Goal: Transaction & Acquisition: Book appointment/travel/reservation

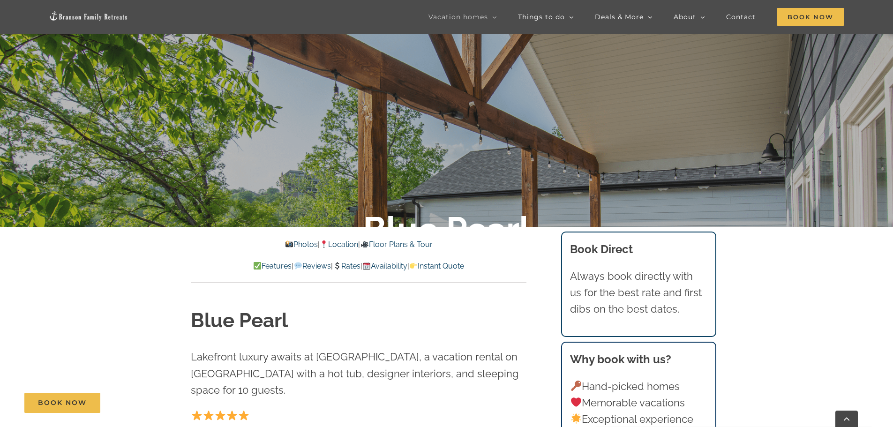
scroll to position [234, 0]
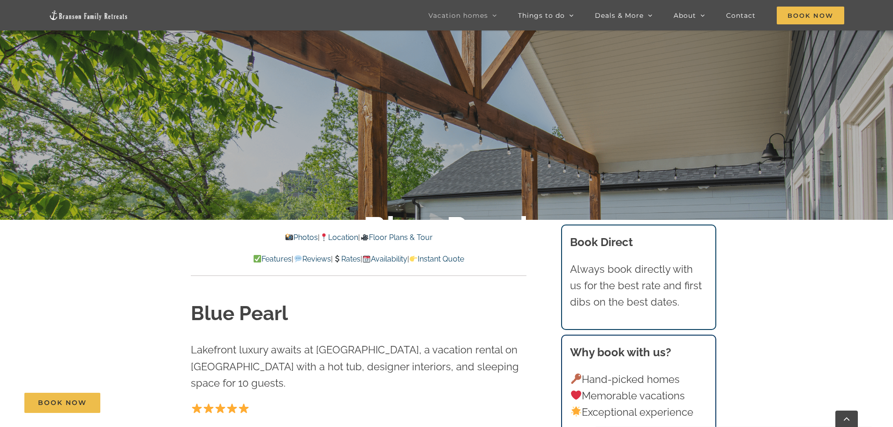
click at [418, 239] on link "Floor Plans & Tour" at bounding box center [396, 237] width 72 height 9
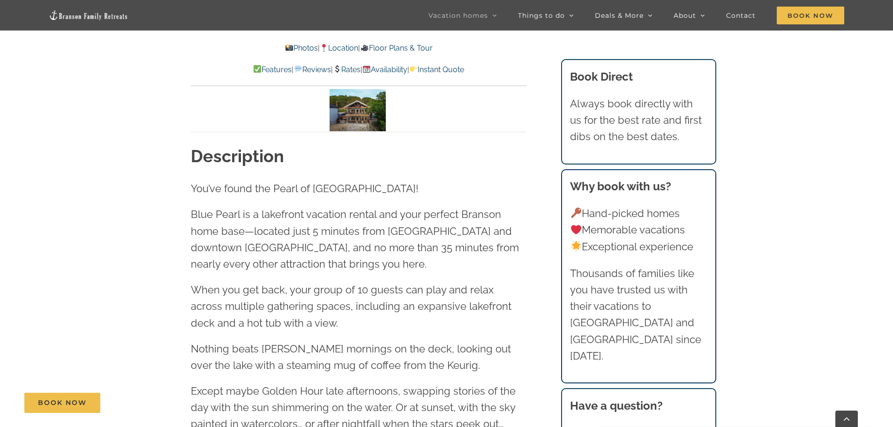
scroll to position [731, 0]
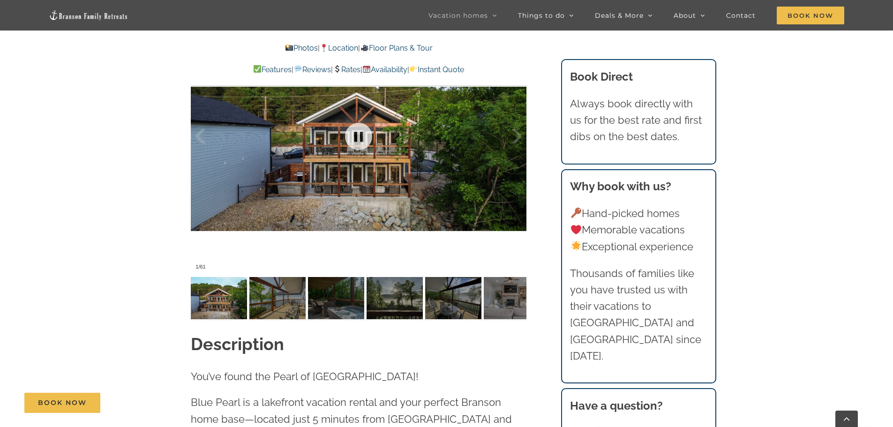
click at [397, 175] on div at bounding box center [359, 137] width 336 height 276
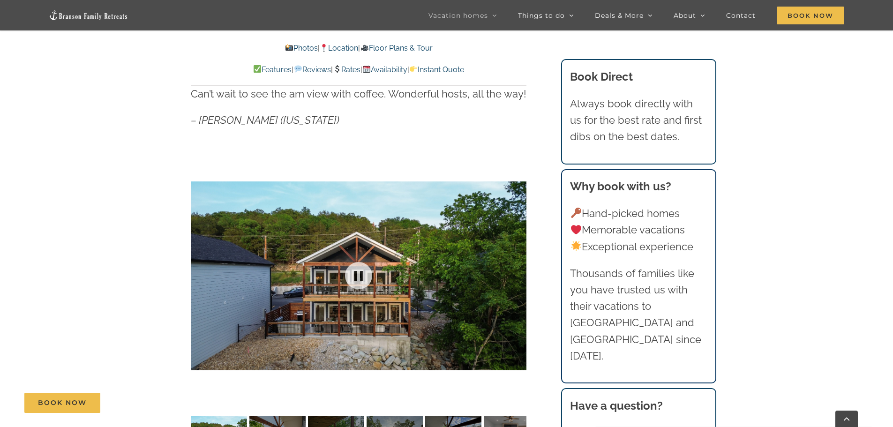
scroll to position [590, 0]
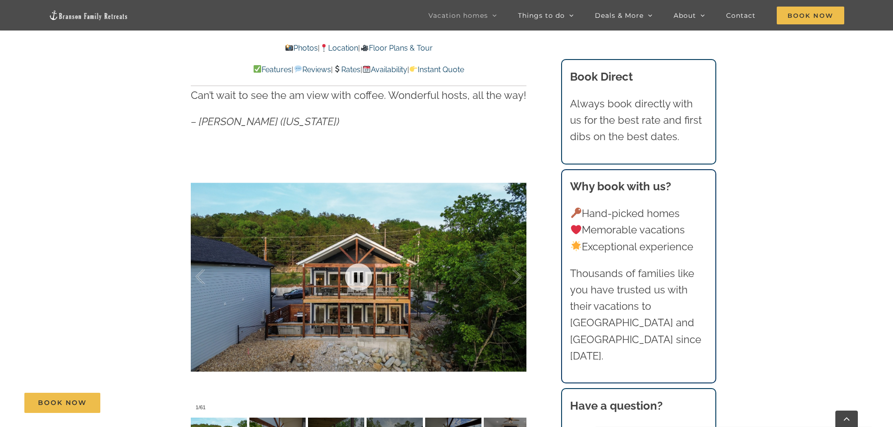
click at [404, 238] on div at bounding box center [359, 277] width 336 height 276
click at [512, 271] on div at bounding box center [507, 277] width 29 height 58
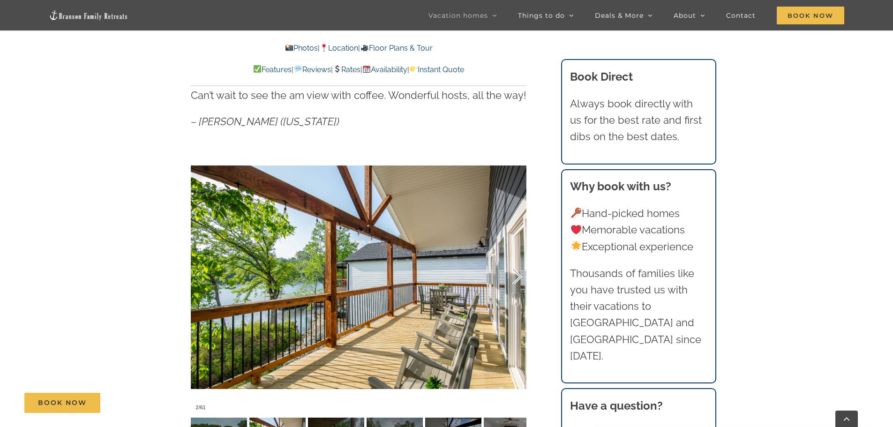
click at [512, 271] on div at bounding box center [507, 277] width 29 height 58
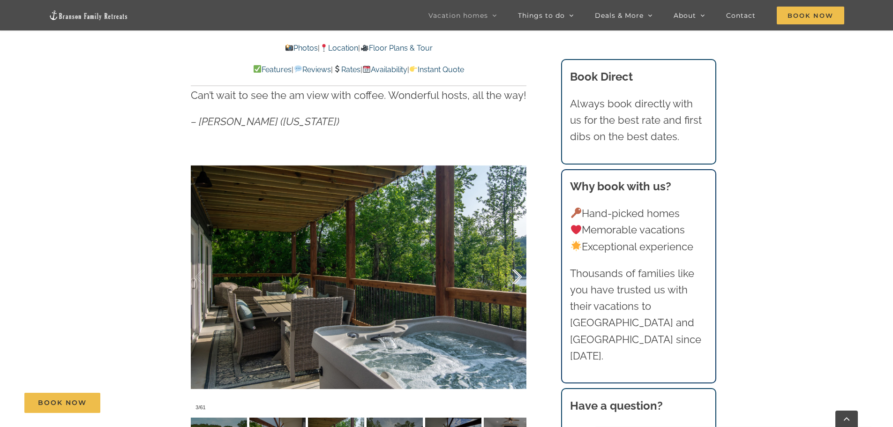
click at [512, 271] on div at bounding box center [507, 277] width 29 height 58
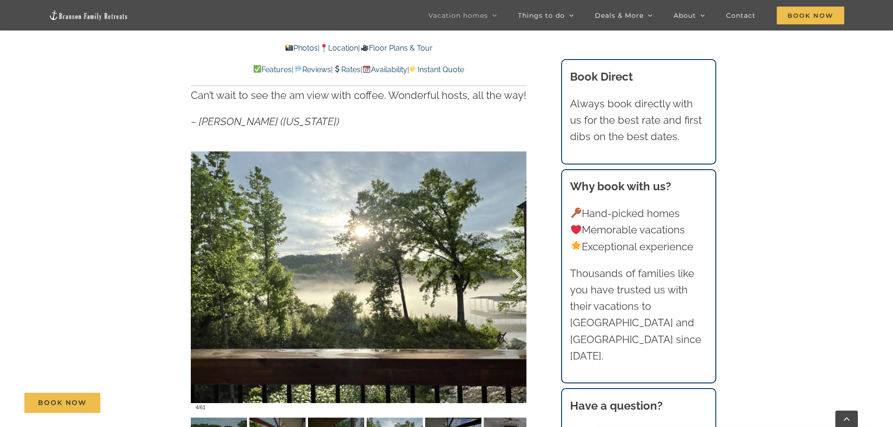
click at [512, 271] on div at bounding box center [507, 277] width 29 height 58
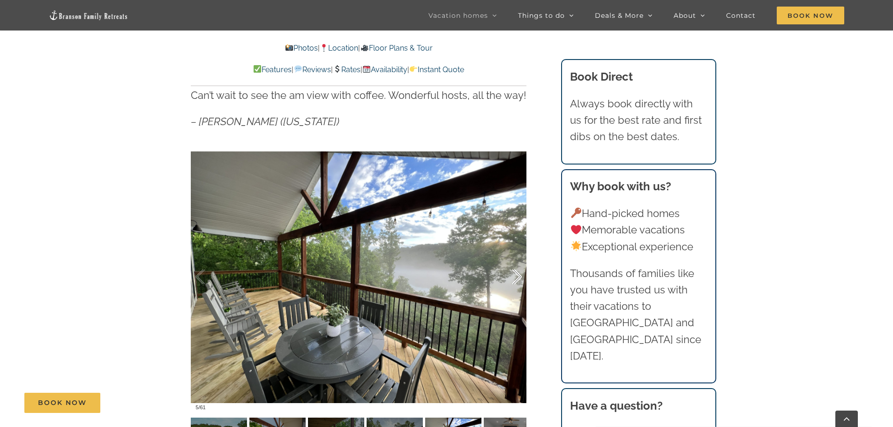
click at [512, 271] on div at bounding box center [507, 277] width 29 height 58
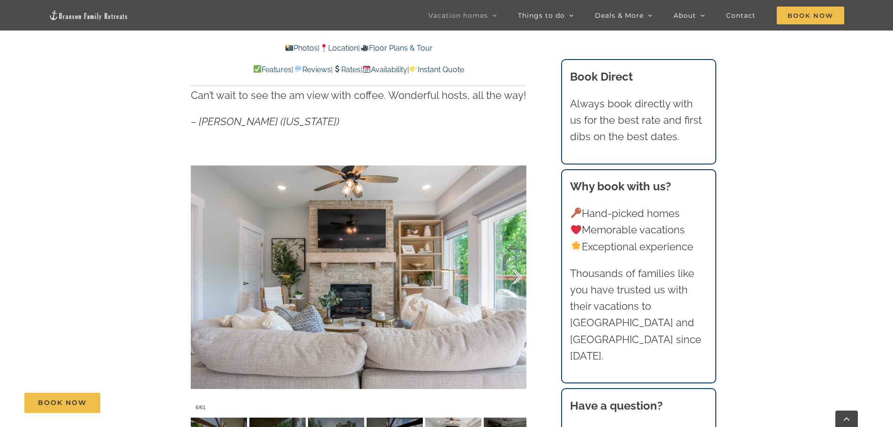
click at [512, 271] on div at bounding box center [507, 277] width 29 height 58
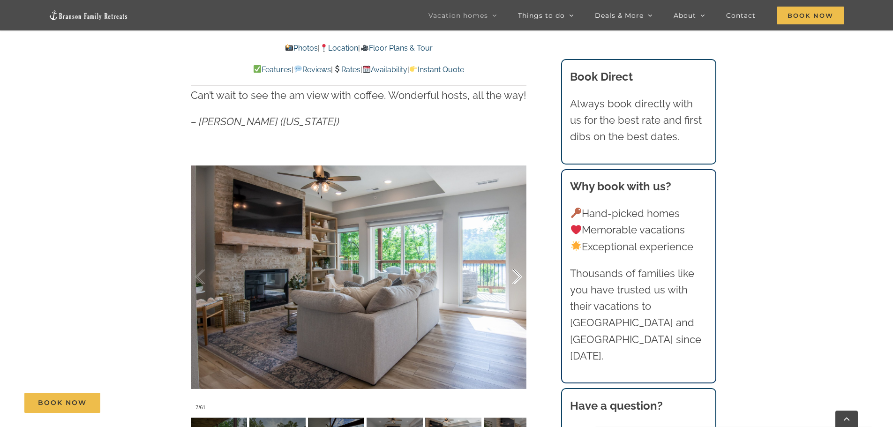
click at [512, 271] on div at bounding box center [507, 277] width 29 height 58
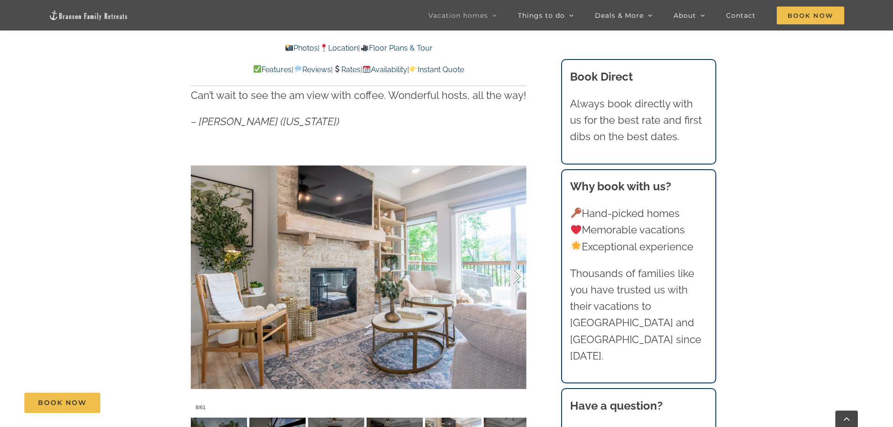
click at [512, 271] on div at bounding box center [507, 277] width 29 height 58
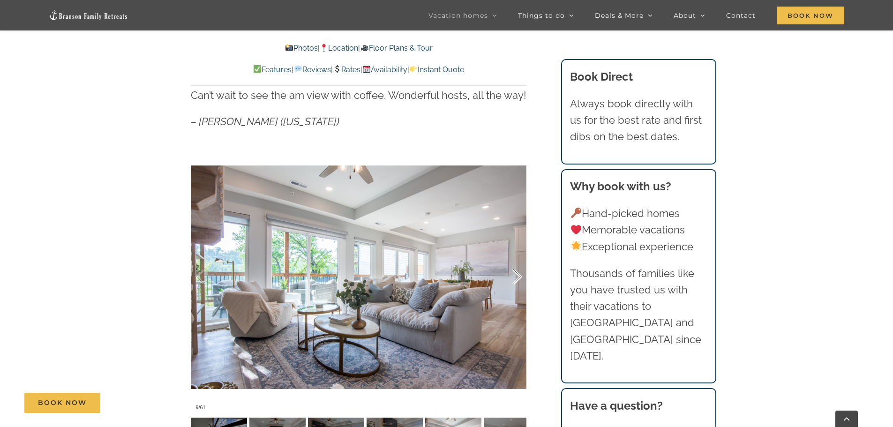
click at [512, 271] on div at bounding box center [507, 277] width 29 height 58
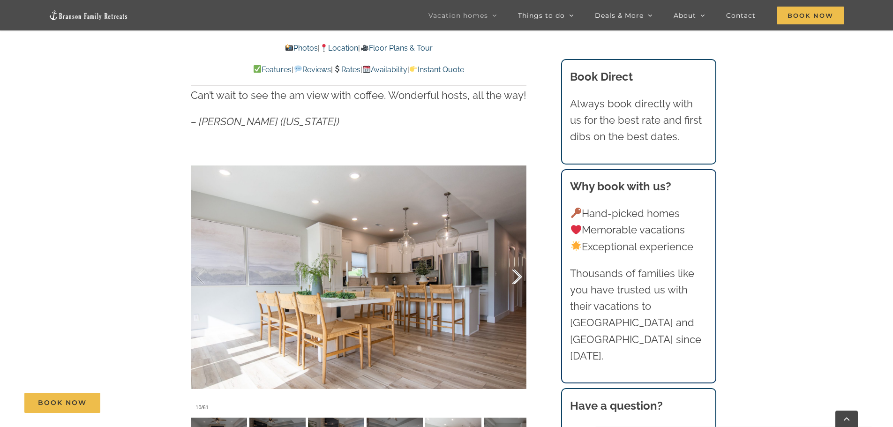
click at [512, 271] on div at bounding box center [507, 277] width 29 height 58
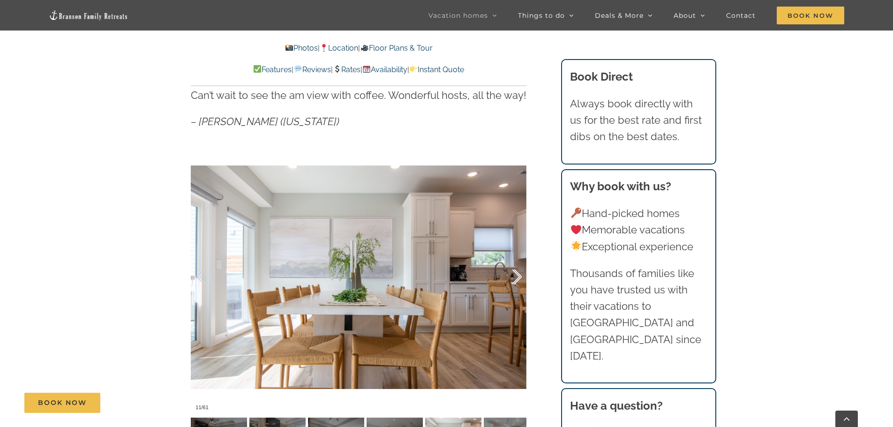
click at [512, 271] on div at bounding box center [507, 277] width 29 height 58
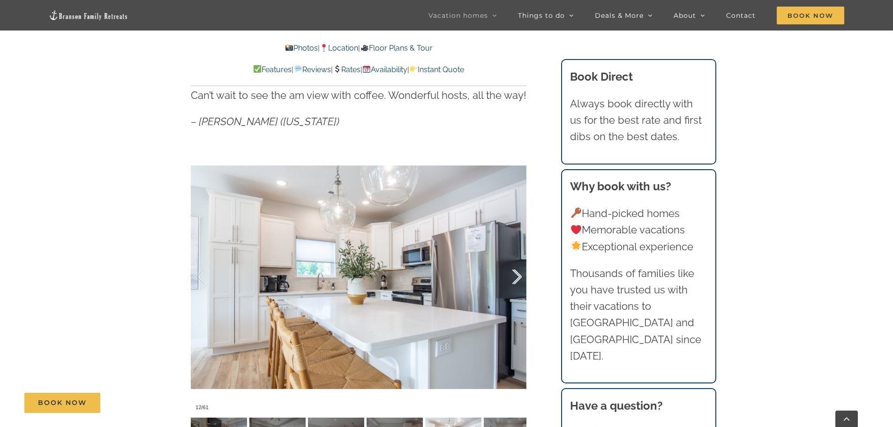
click at [512, 271] on div at bounding box center [507, 277] width 29 height 58
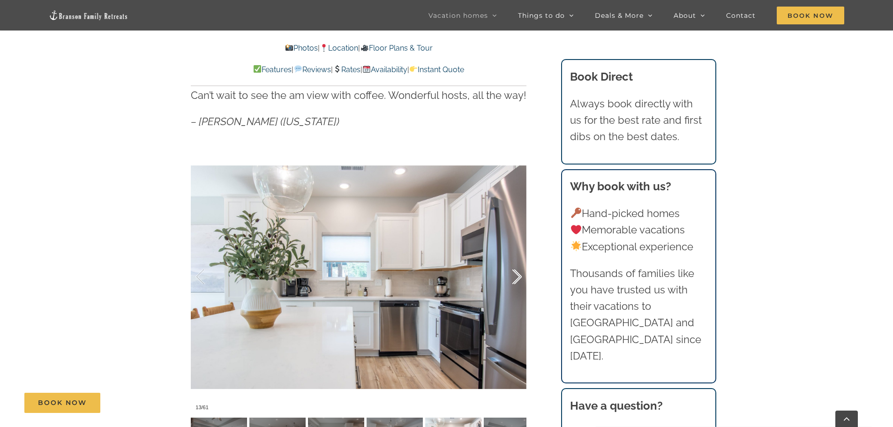
click at [512, 271] on div at bounding box center [507, 277] width 29 height 58
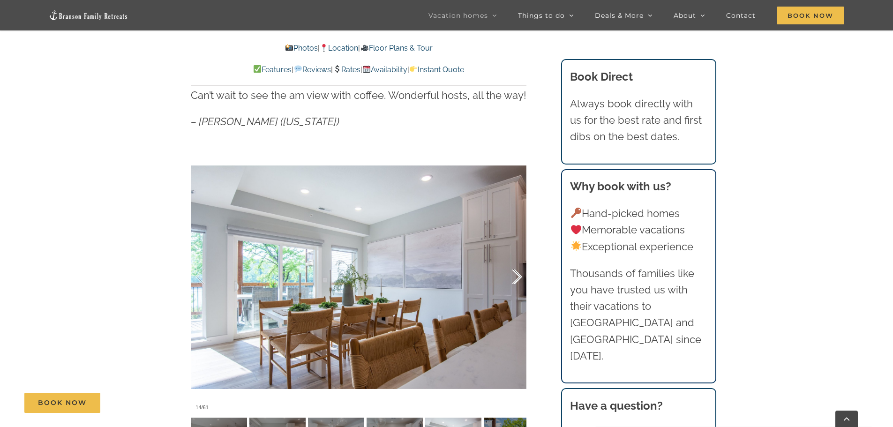
click at [512, 271] on div at bounding box center [507, 277] width 29 height 58
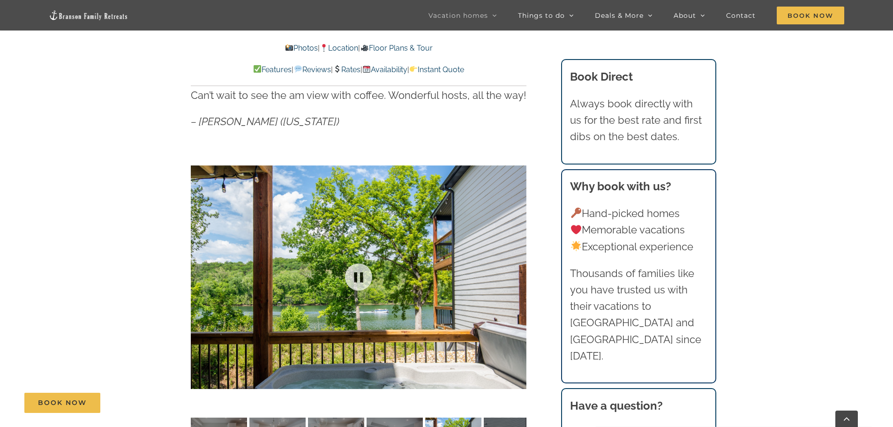
click at [512, 271] on div at bounding box center [359, 277] width 336 height 276
click at [512, 271] on div at bounding box center [507, 277] width 29 height 58
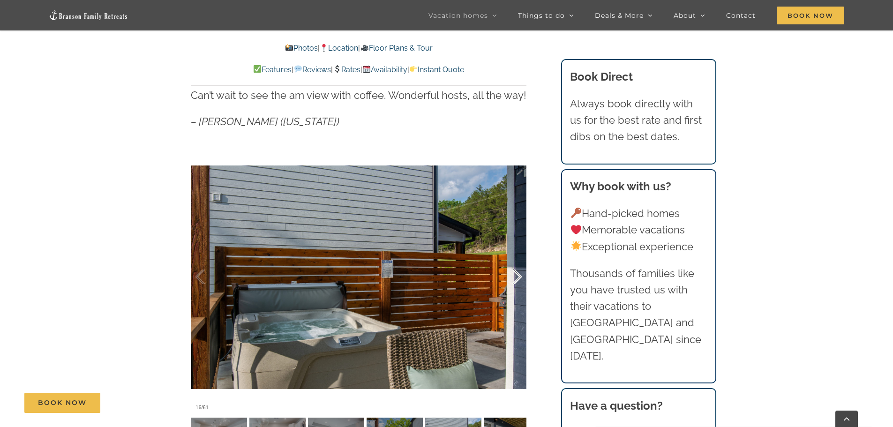
click at [512, 271] on div at bounding box center [507, 277] width 29 height 58
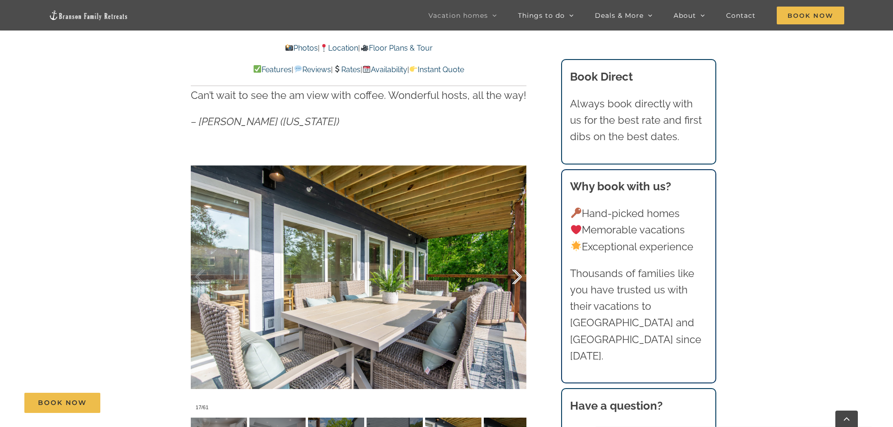
click at [512, 271] on div at bounding box center [507, 277] width 29 height 58
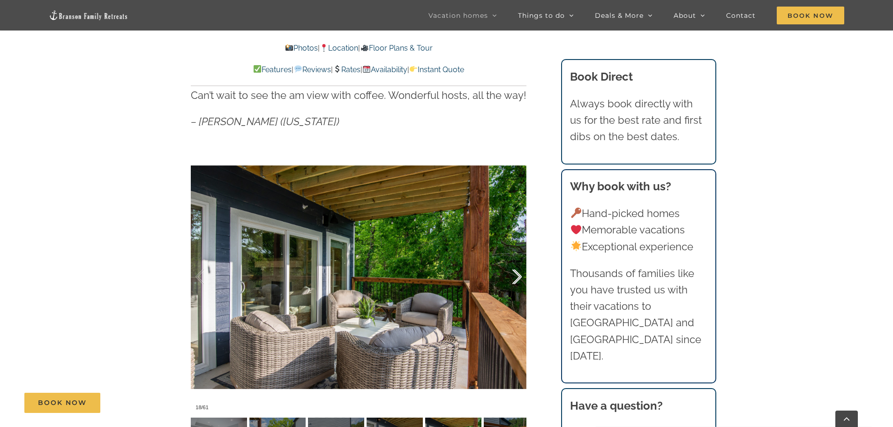
click at [512, 271] on div at bounding box center [507, 277] width 29 height 58
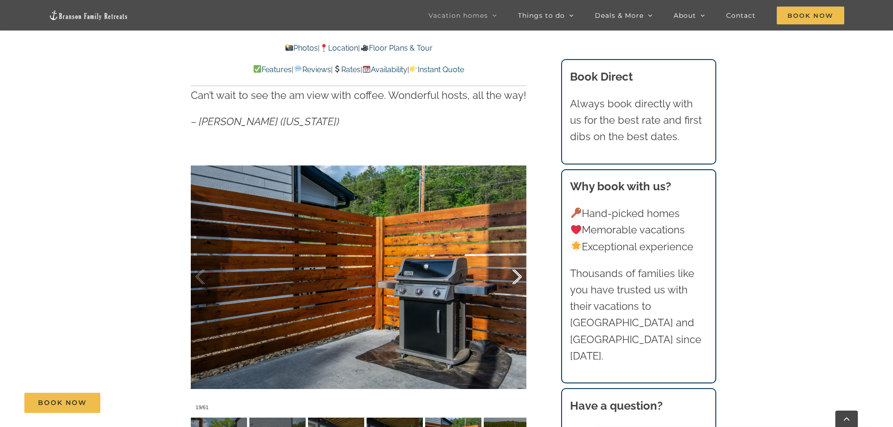
click at [512, 271] on div at bounding box center [507, 277] width 29 height 58
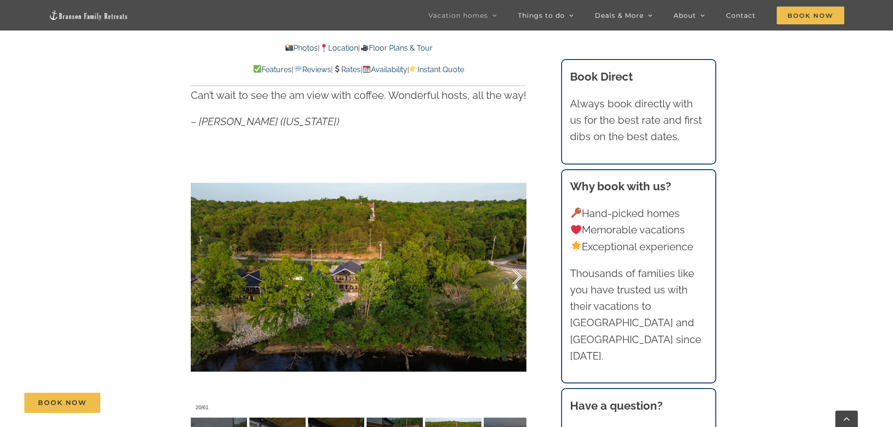
click at [512, 271] on div at bounding box center [507, 277] width 29 height 58
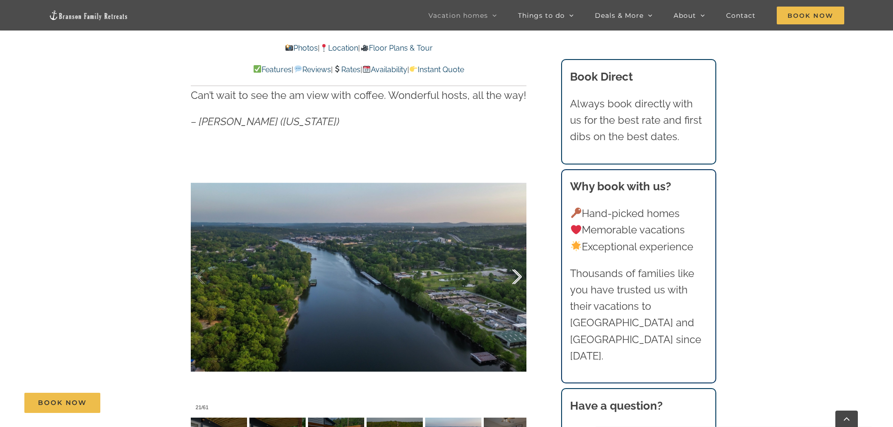
click at [512, 271] on div at bounding box center [507, 277] width 29 height 58
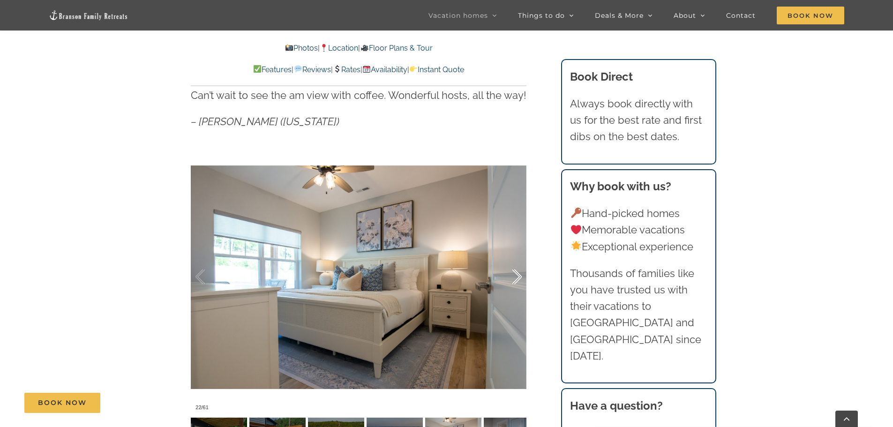
click at [512, 271] on div at bounding box center [507, 277] width 29 height 58
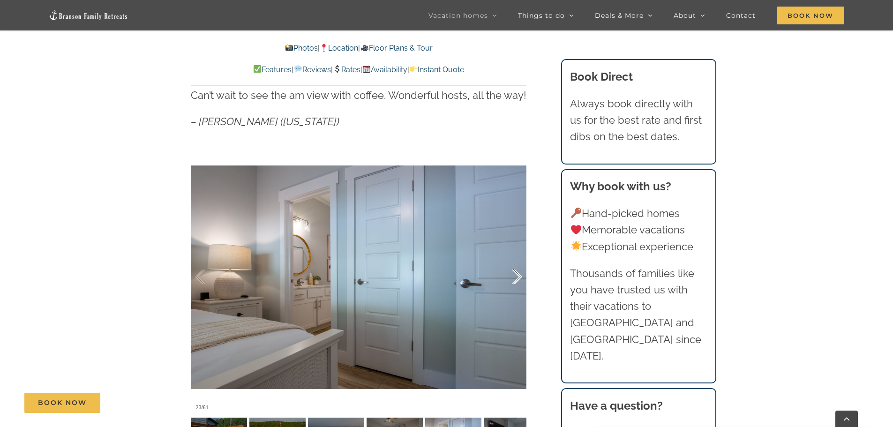
click at [512, 271] on div at bounding box center [507, 277] width 29 height 58
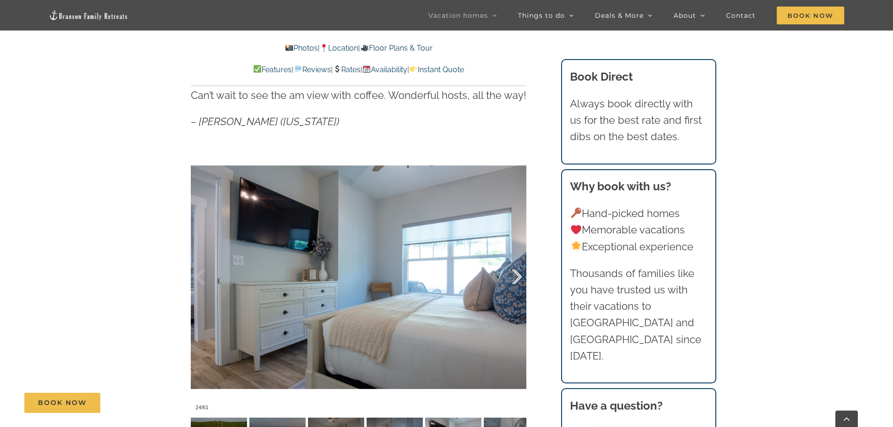
click at [512, 271] on div at bounding box center [507, 277] width 29 height 58
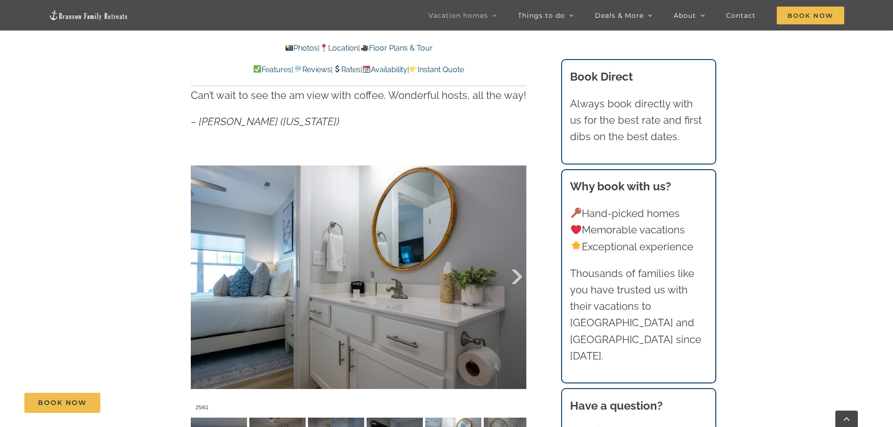
click at [512, 271] on div at bounding box center [507, 277] width 29 height 58
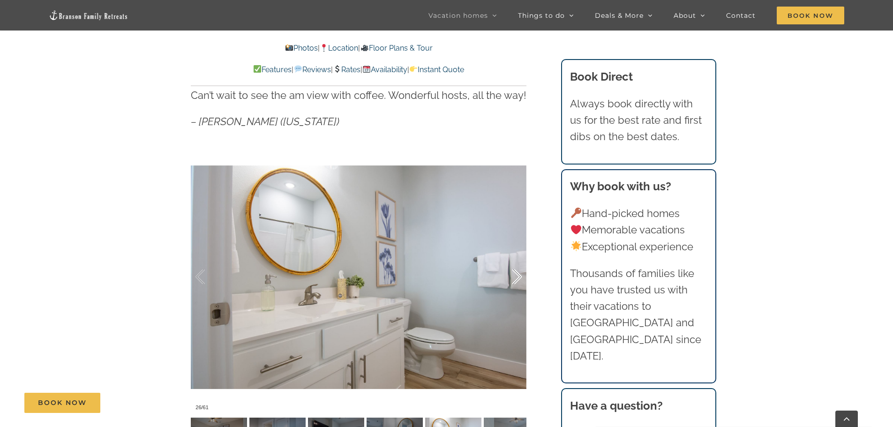
click at [512, 271] on div at bounding box center [507, 277] width 29 height 58
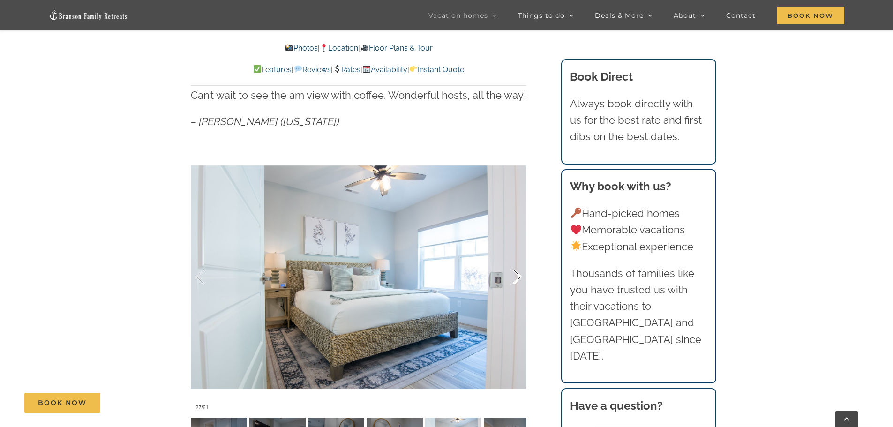
click at [512, 271] on div at bounding box center [507, 277] width 29 height 58
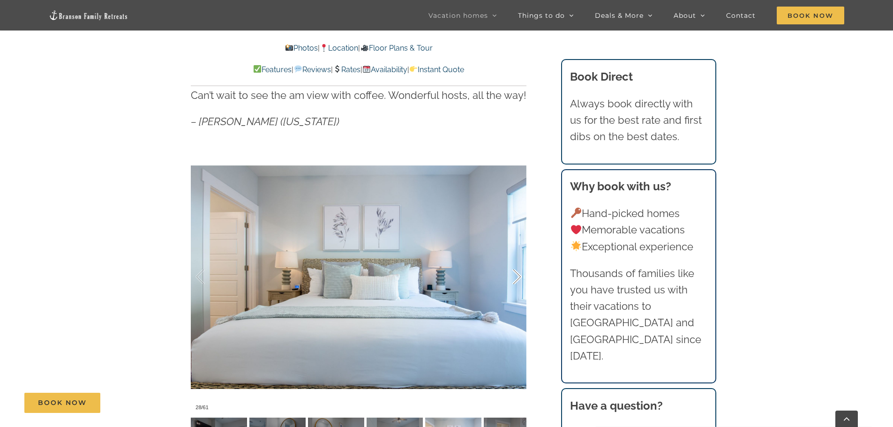
click at [512, 271] on div at bounding box center [507, 277] width 29 height 58
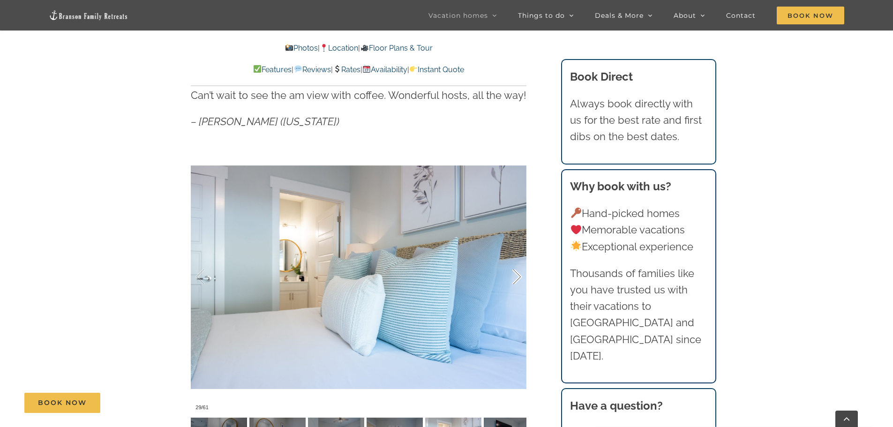
click at [512, 271] on div at bounding box center [507, 277] width 29 height 58
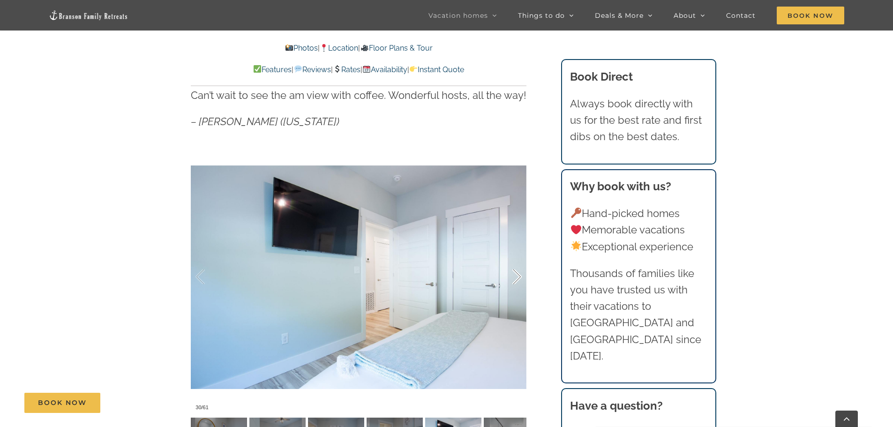
click at [512, 271] on div at bounding box center [507, 277] width 29 height 58
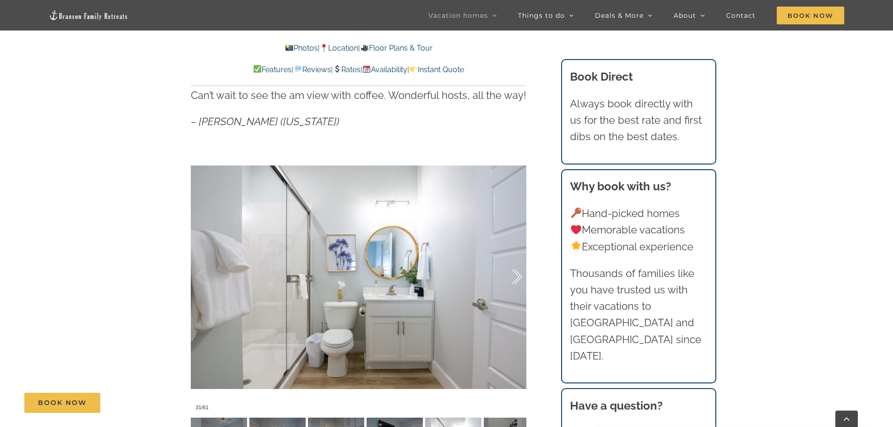
click at [512, 271] on div at bounding box center [507, 277] width 29 height 58
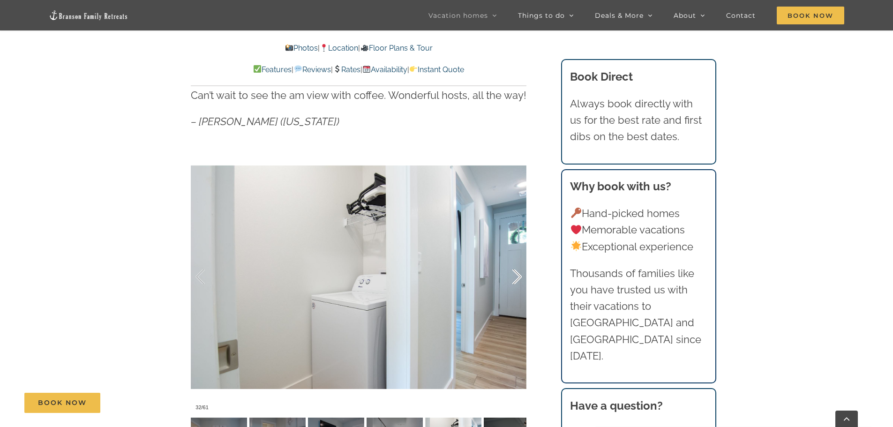
click at [512, 271] on div at bounding box center [507, 277] width 29 height 58
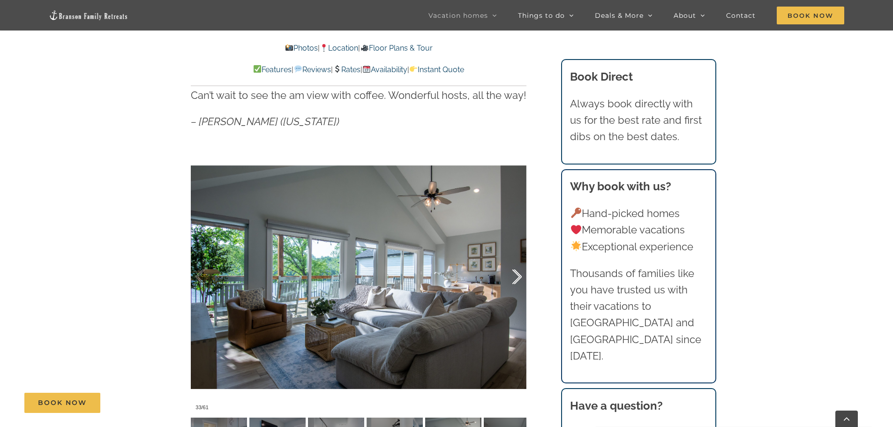
click at [512, 271] on div at bounding box center [507, 277] width 29 height 58
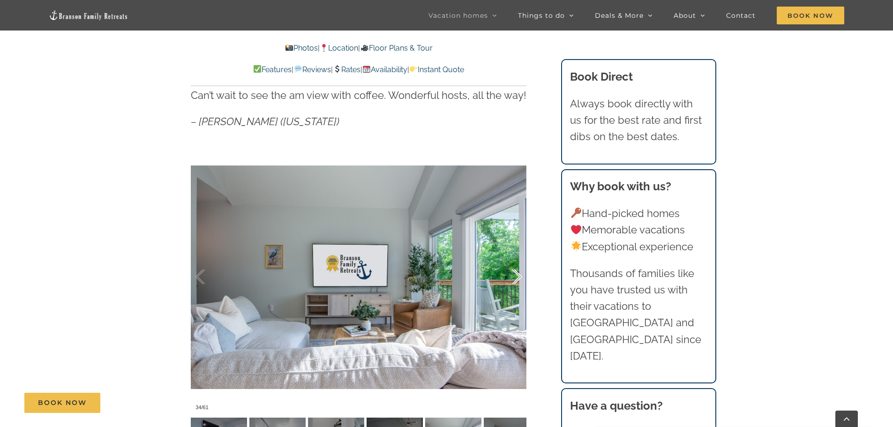
click at [512, 271] on div at bounding box center [507, 277] width 29 height 58
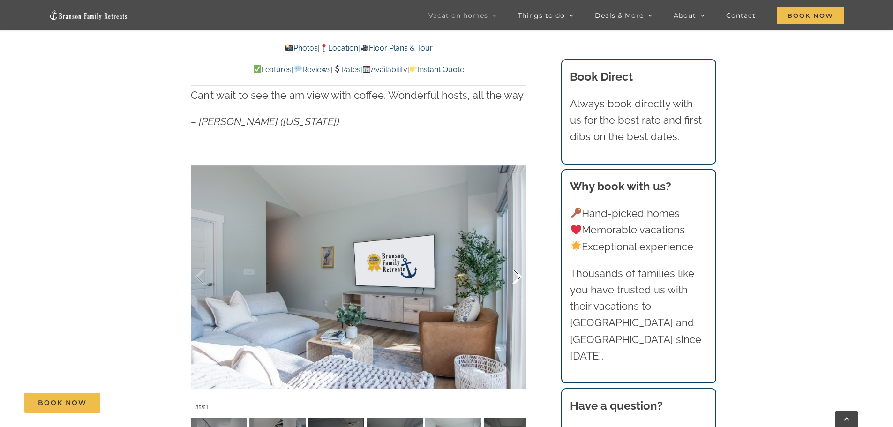
click at [512, 271] on div at bounding box center [507, 277] width 29 height 58
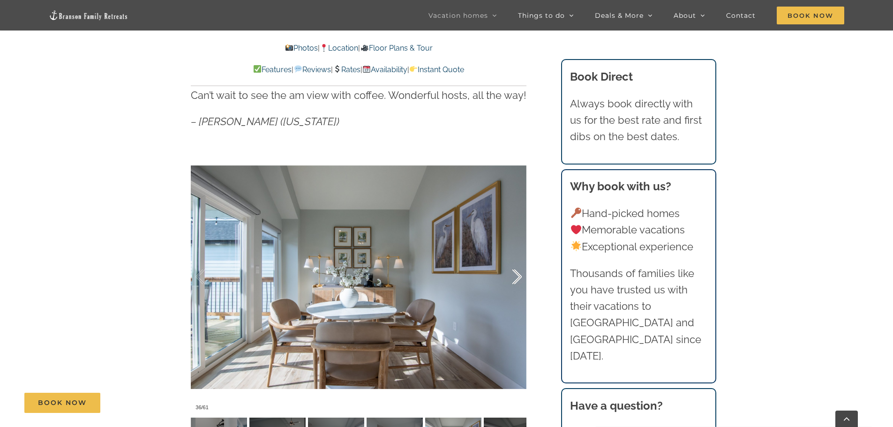
click at [512, 271] on div at bounding box center [507, 277] width 29 height 58
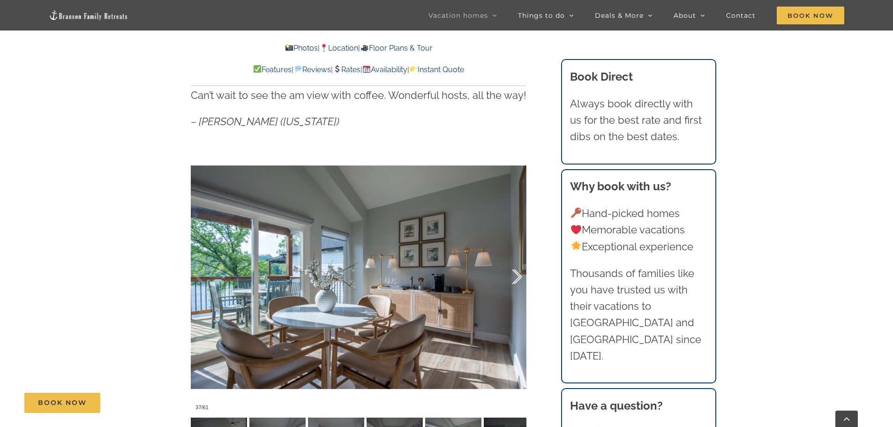
click at [512, 271] on div at bounding box center [507, 277] width 29 height 58
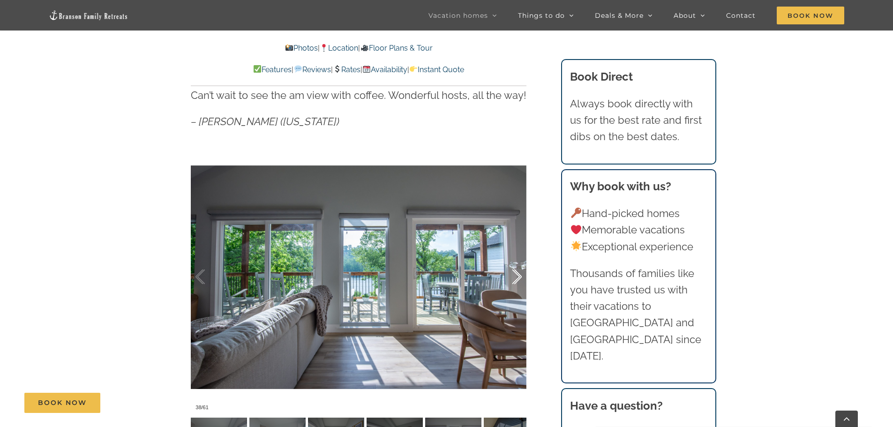
click at [512, 271] on div at bounding box center [507, 277] width 29 height 58
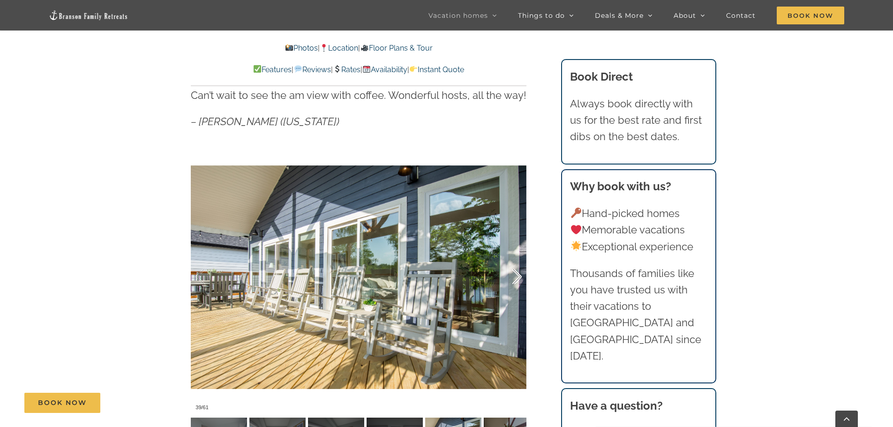
click at [512, 271] on div at bounding box center [507, 277] width 29 height 58
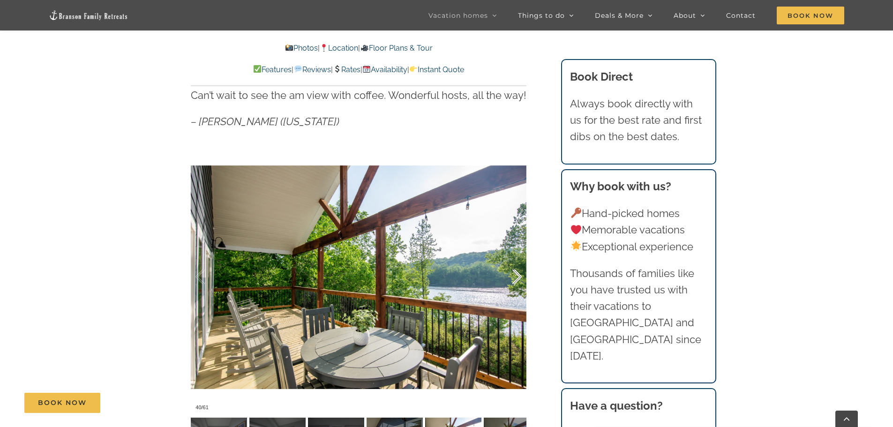
click at [512, 271] on div at bounding box center [507, 277] width 29 height 58
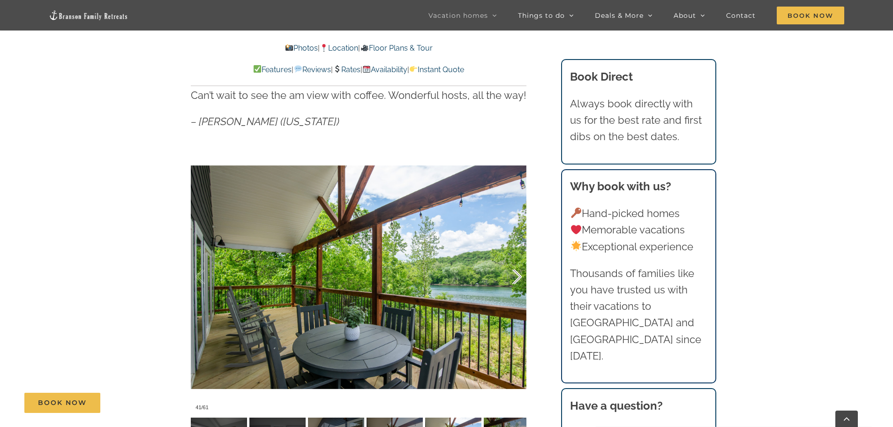
click at [512, 271] on div at bounding box center [507, 277] width 29 height 58
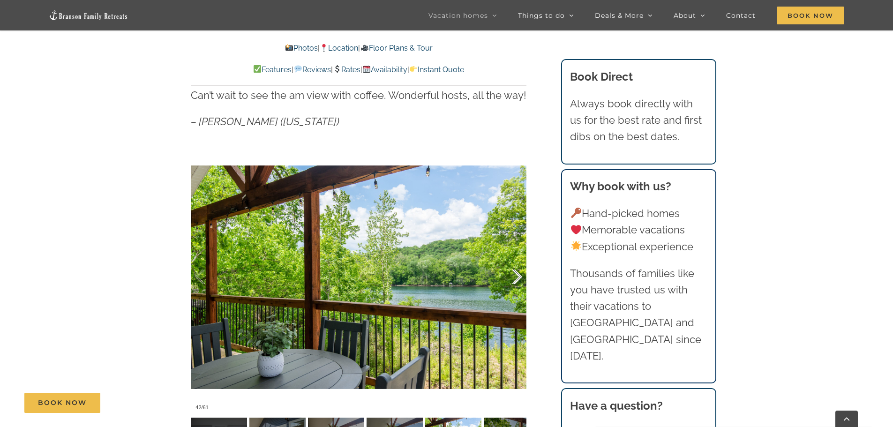
click at [512, 271] on div at bounding box center [507, 277] width 29 height 58
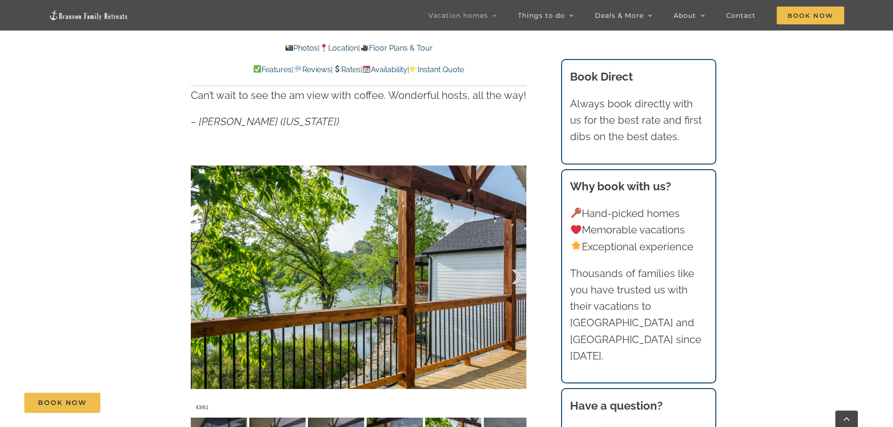
click at [512, 271] on div at bounding box center [507, 277] width 29 height 58
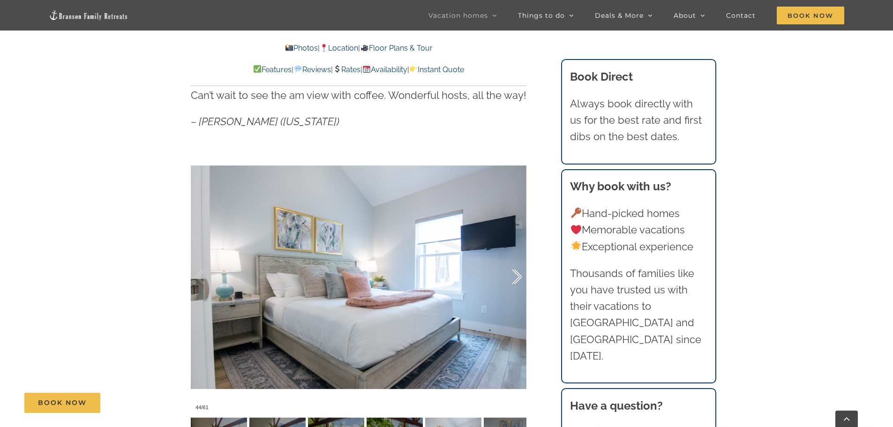
click at [512, 271] on div at bounding box center [507, 277] width 29 height 58
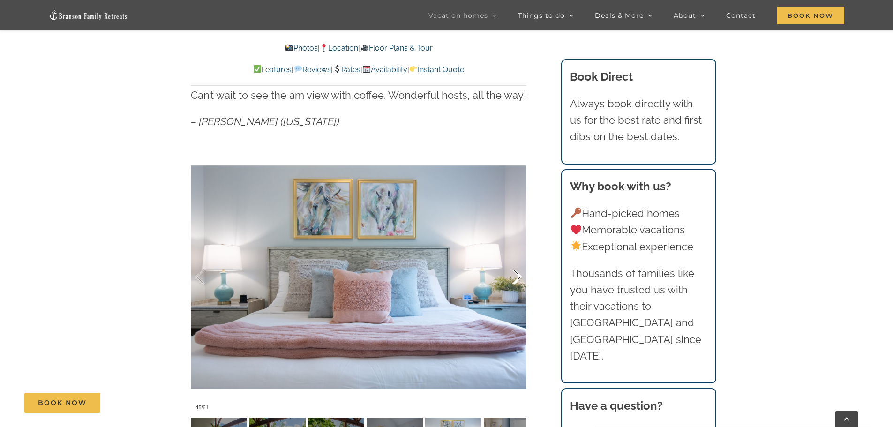
click at [512, 271] on div at bounding box center [507, 277] width 29 height 58
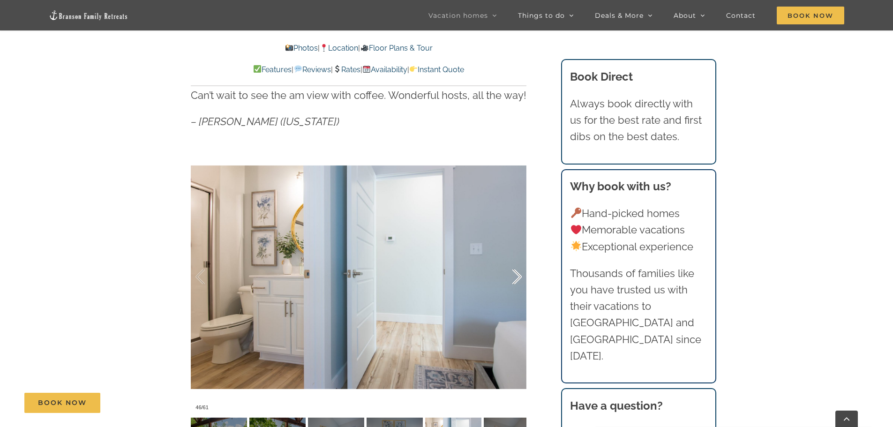
click at [512, 271] on div at bounding box center [507, 277] width 29 height 58
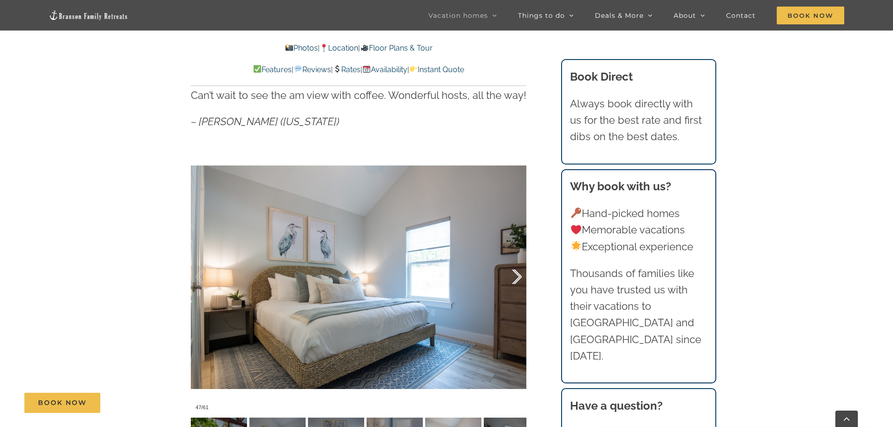
click at [512, 271] on div at bounding box center [507, 277] width 29 height 58
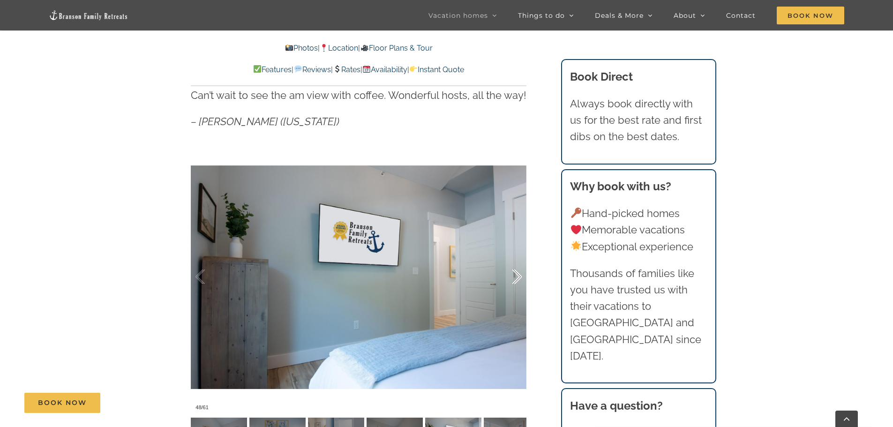
click at [512, 271] on div at bounding box center [507, 277] width 29 height 58
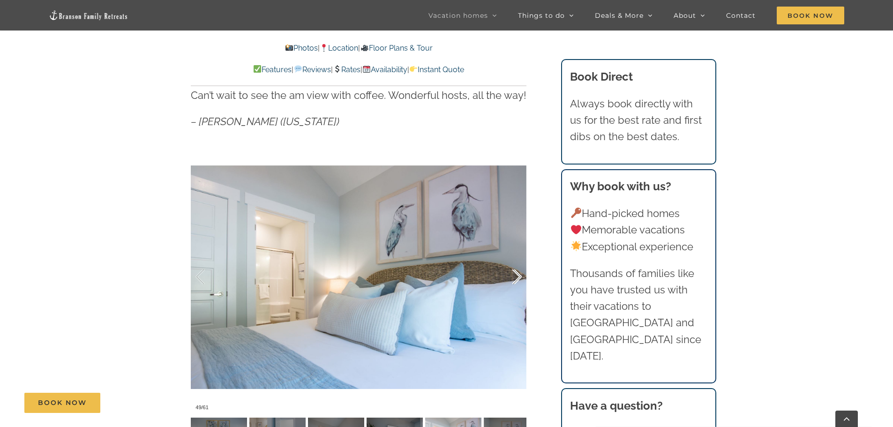
click at [512, 271] on div at bounding box center [507, 277] width 29 height 58
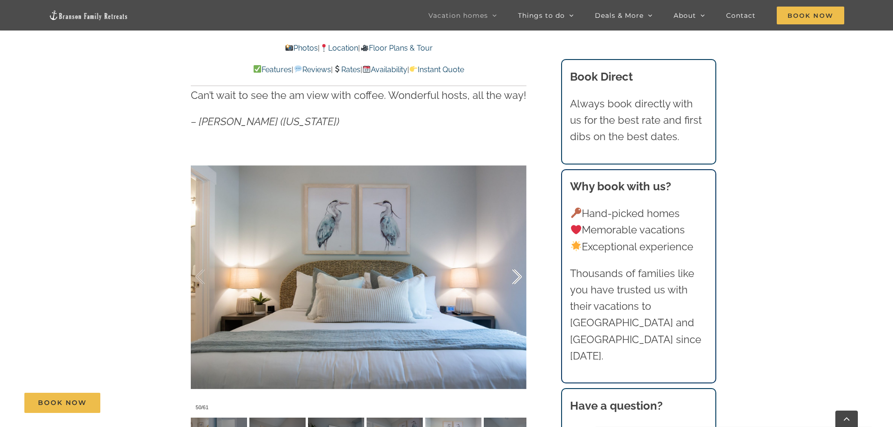
click at [512, 271] on div at bounding box center [507, 277] width 29 height 58
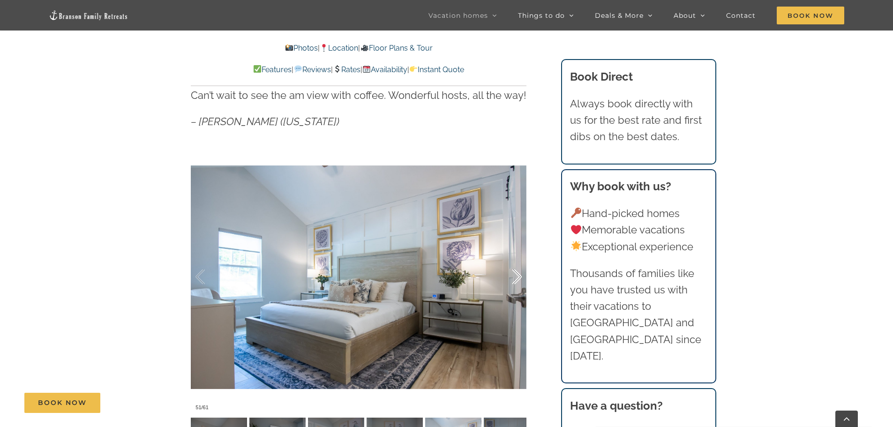
click at [512, 271] on div at bounding box center [507, 277] width 29 height 58
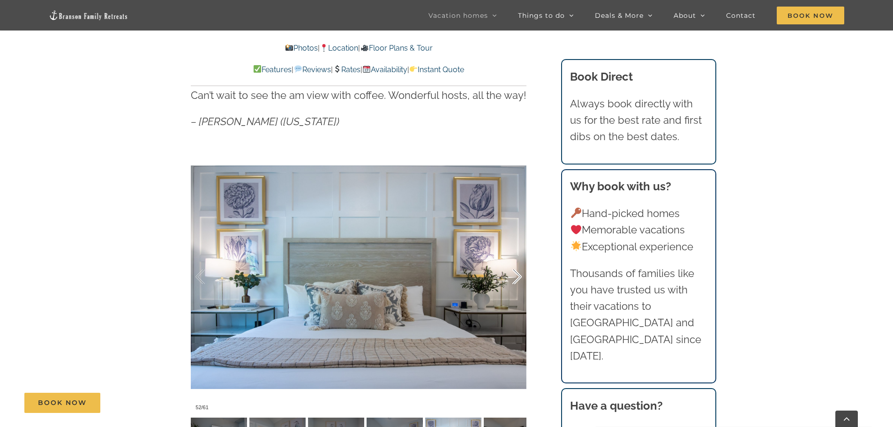
click at [512, 271] on div at bounding box center [507, 277] width 29 height 58
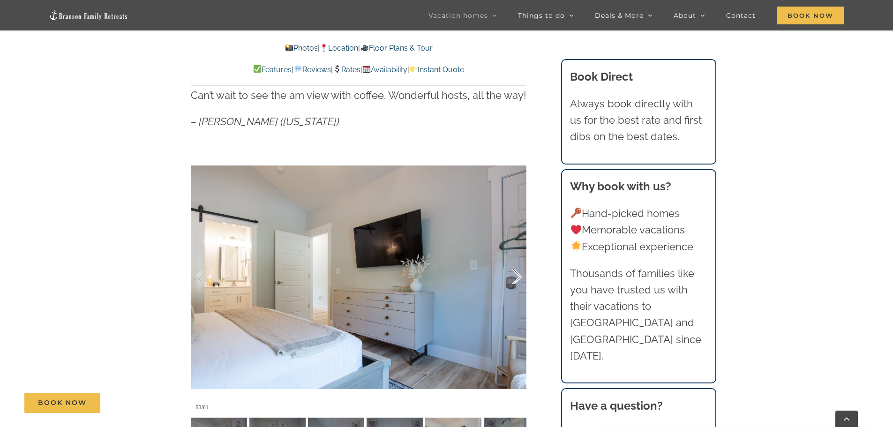
click at [512, 271] on div at bounding box center [507, 277] width 29 height 58
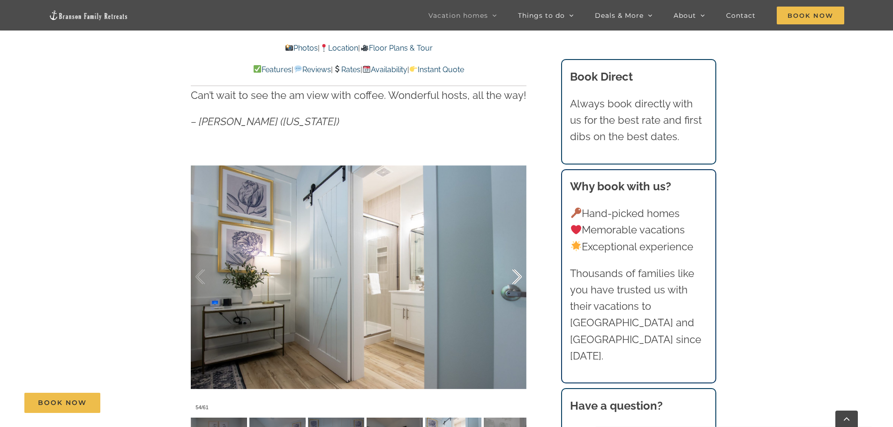
click at [512, 271] on div at bounding box center [507, 277] width 29 height 58
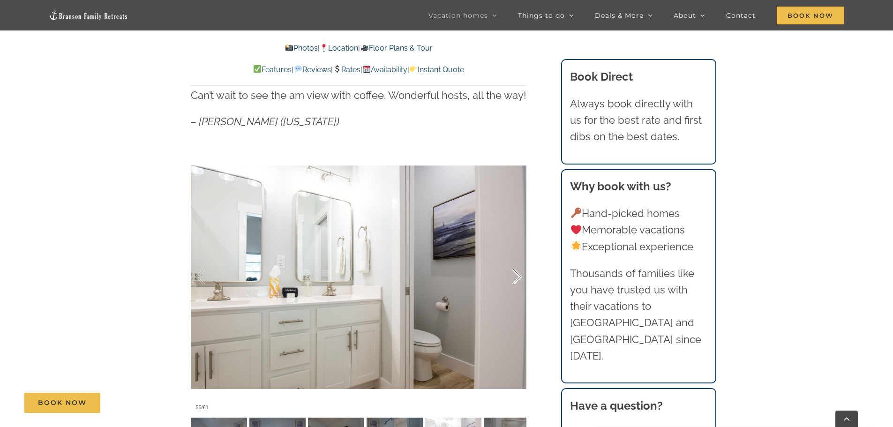
click at [512, 271] on div at bounding box center [507, 277] width 29 height 58
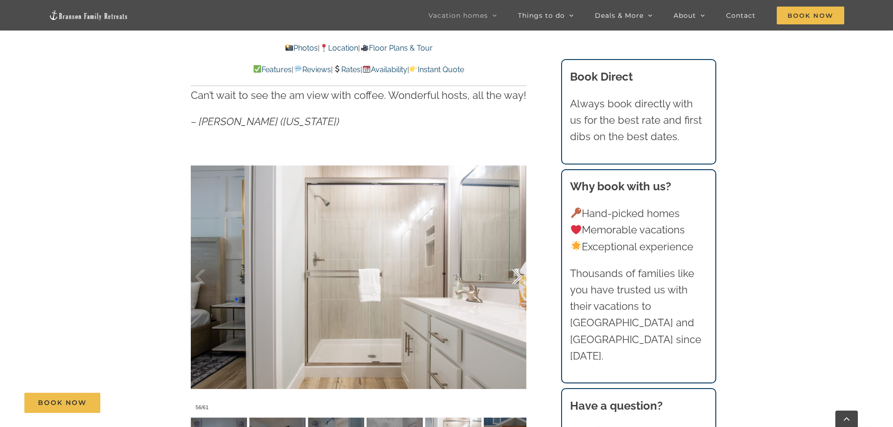
click at [512, 271] on div at bounding box center [507, 277] width 29 height 58
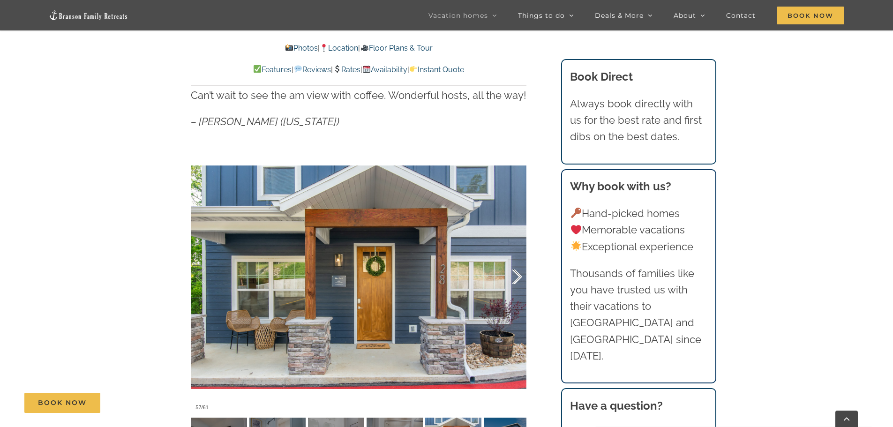
click at [512, 271] on div at bounding box center [507, 277] width 29 height 58
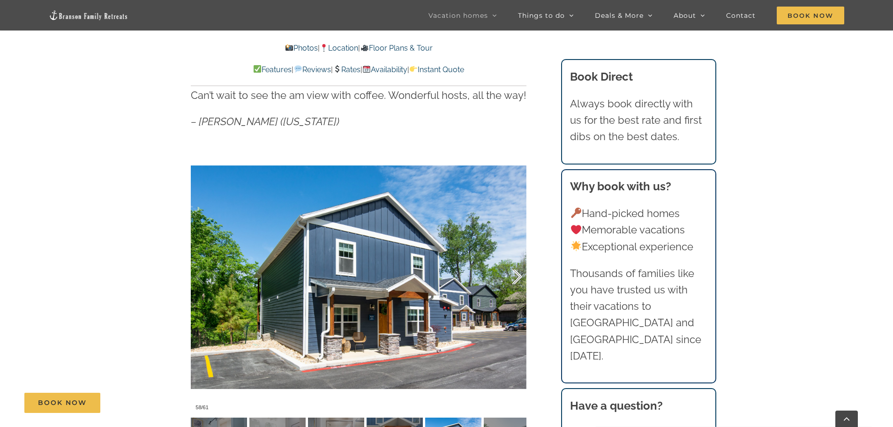
click at [512, 271] on div at bounding box center [507, 277] width 29 height 58
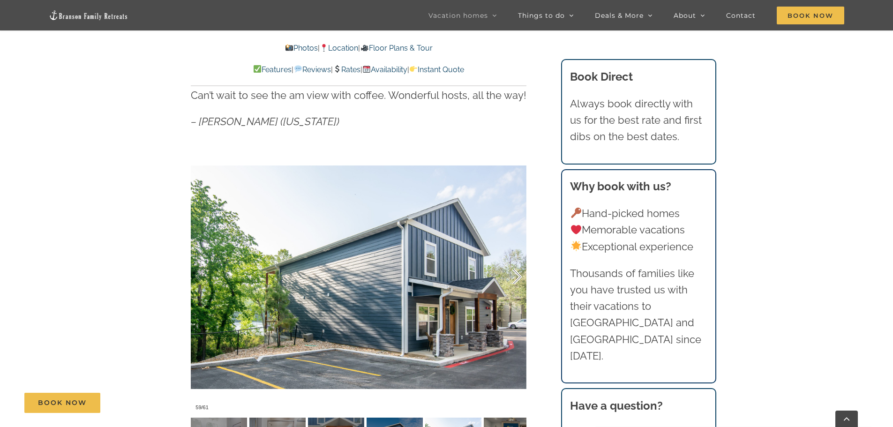
click at [512, 271] on div at bounding box center [507, 277] width 29 height 58
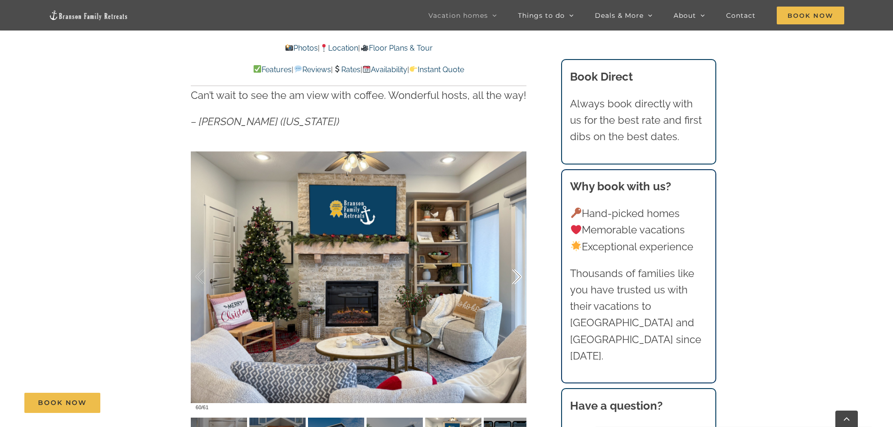
click at [512, 271] on div at bounding box center [507, 277] width 29 height 58
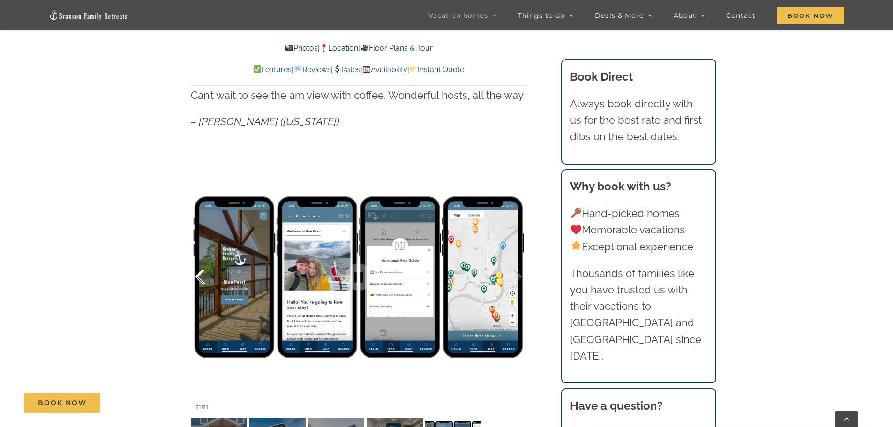
click at [199, 274] on div at bounding box center [210, 277] width 29 height 58
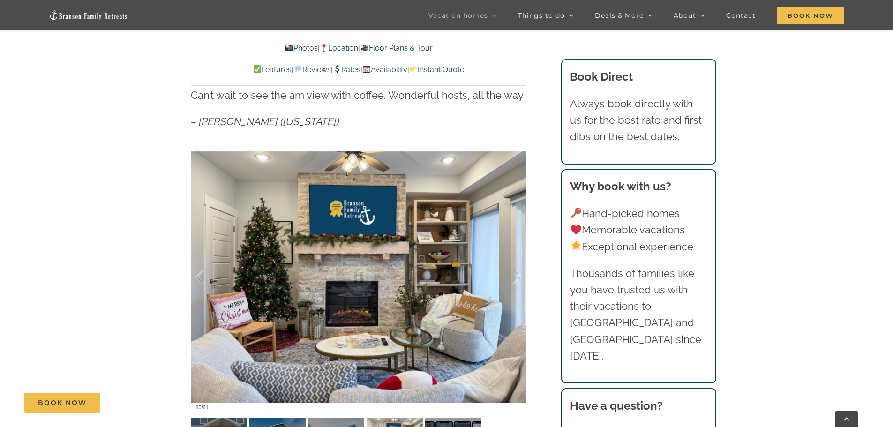
click at [517, 277] on div at bounding box center [507, 277] width 29 height 58
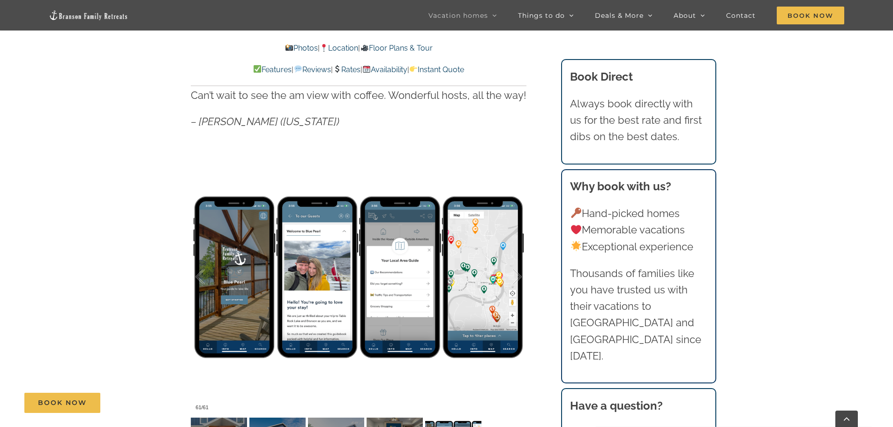
click at [517, 277] on div at bounding box center [507, 277] width 29 height 58
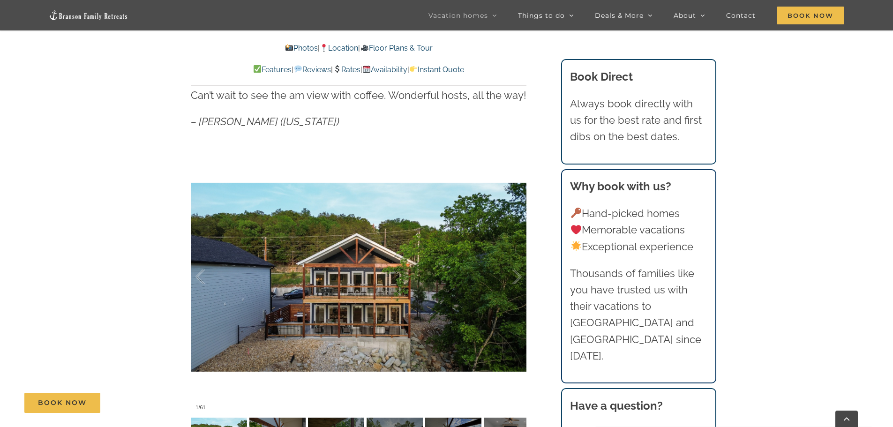
click at [517, 277] on div at bounding box center [507, 277] width 29 height 58
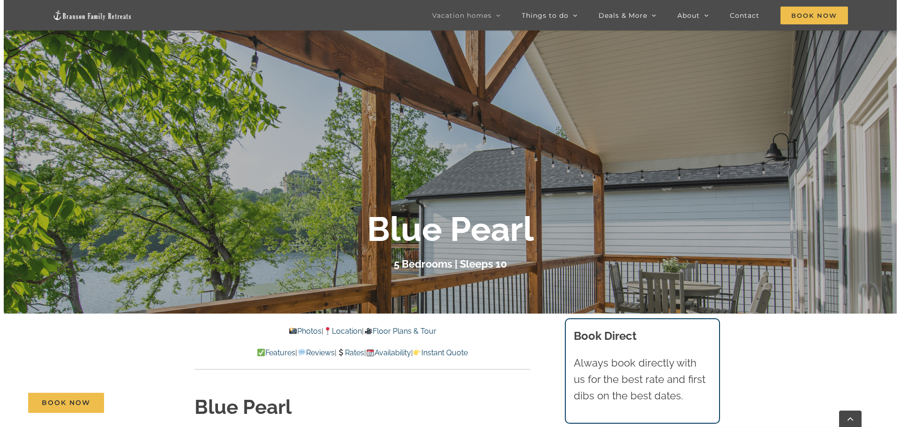
scroll to position [0, 0]
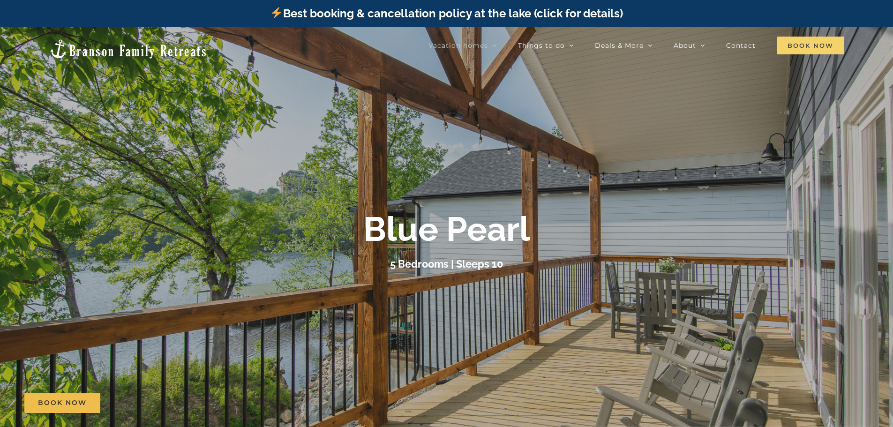
click at [794, 48] on span "Book Now" at bounding box center [811, 46] width 68 height 18
